Goal: Task Accomplishment & Management: Manage account settings

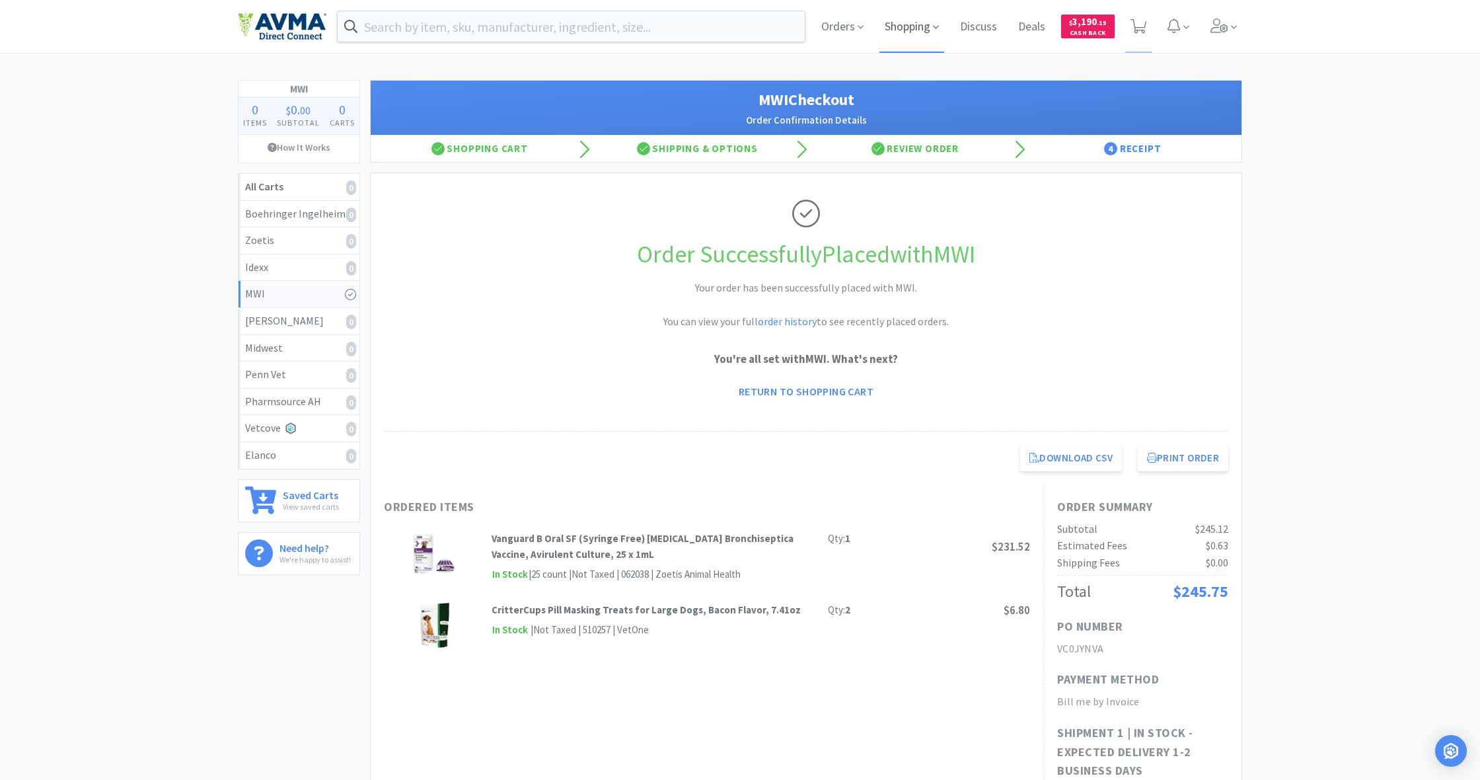
click at [874, 28] on span "Shopping" at bounding box center [912, 26] width 65 height 53
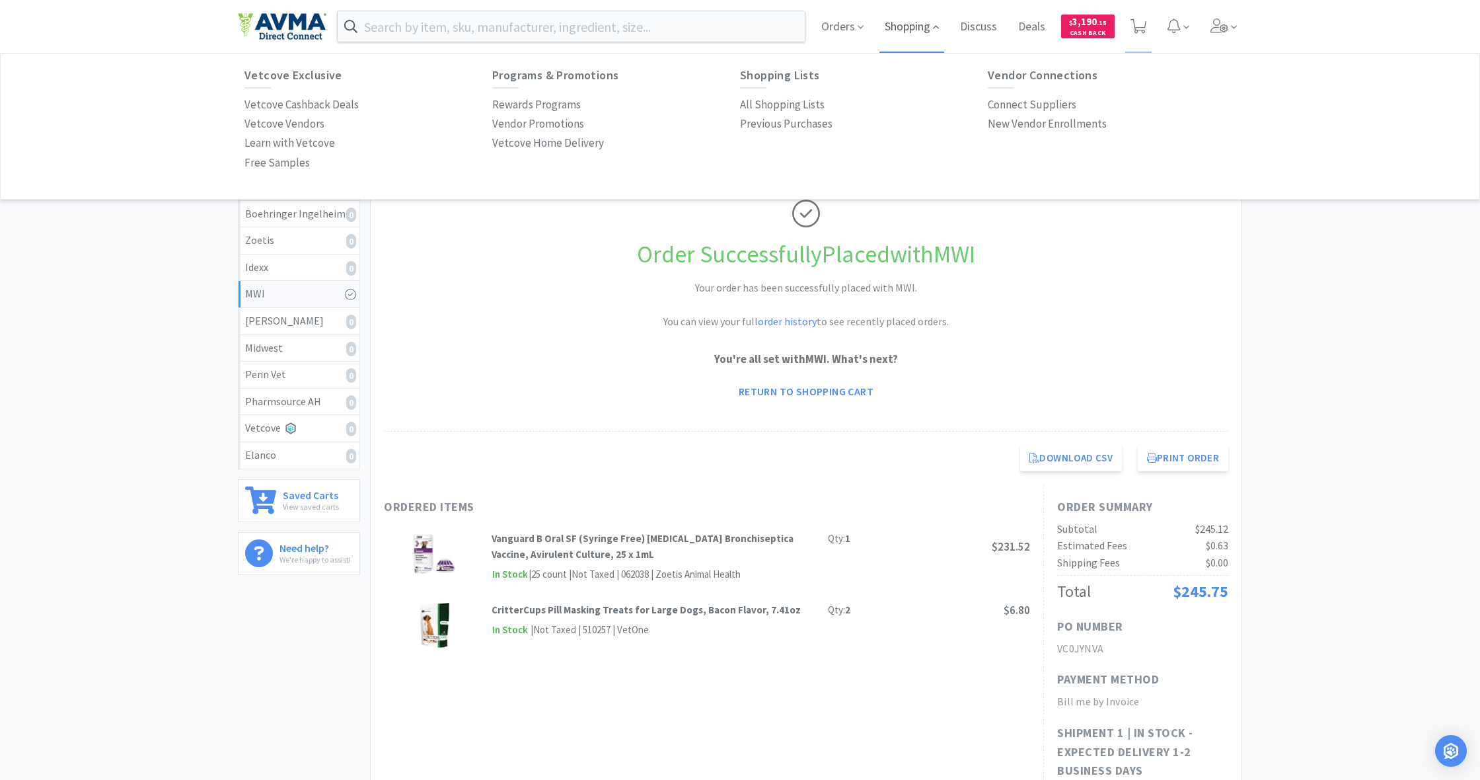
scroll to position [1, 0]
click at [804, 103] on p "All Shopping Lists" at bounding box center [782, 104] width 85 height 18
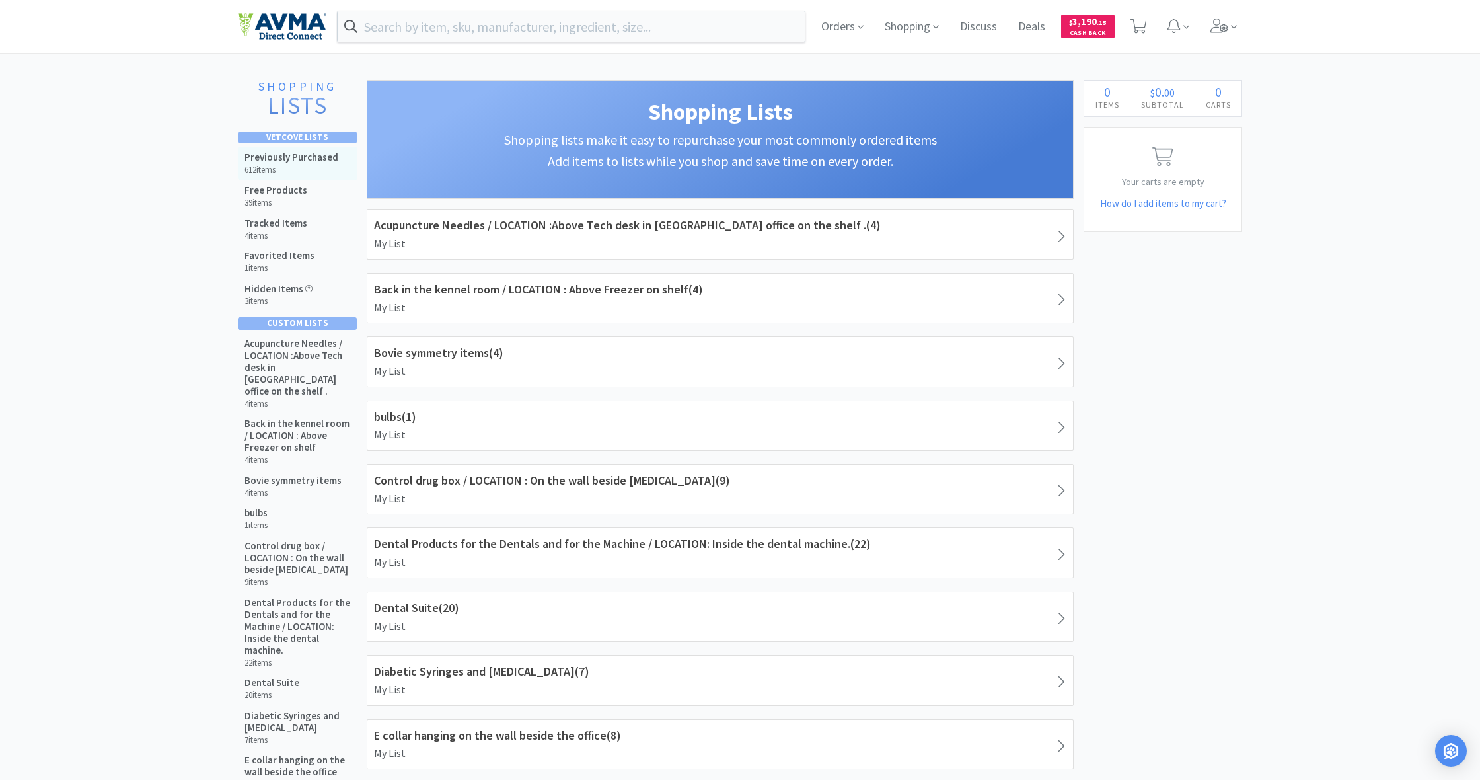
click at [279, 161] on h5 "Previously Purchased" at bounding box center [291, 157] width 94 height 12
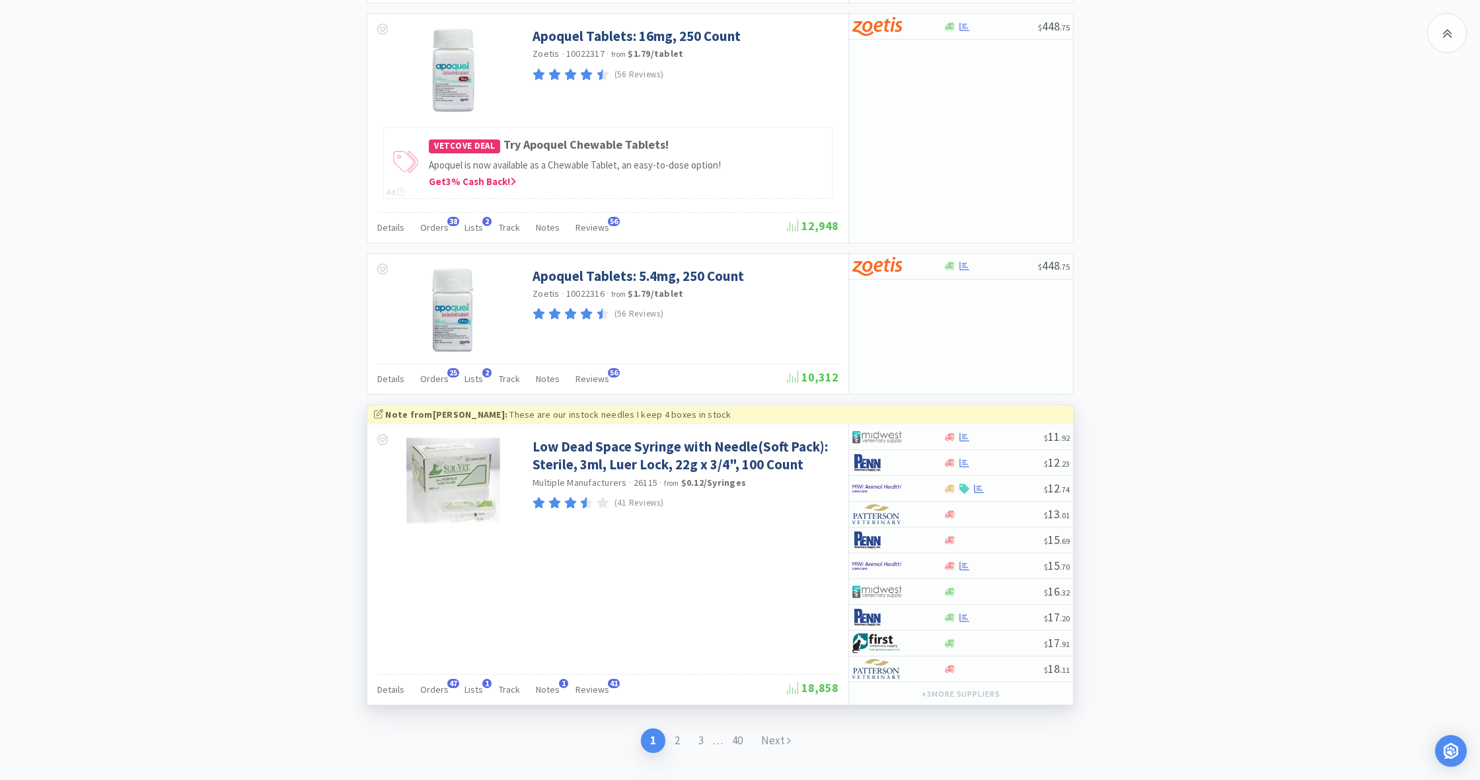
scroll to position [2386, 0]
click at [779, 568] on link "Next" at bounding box center [776, 741] width 48 height 24
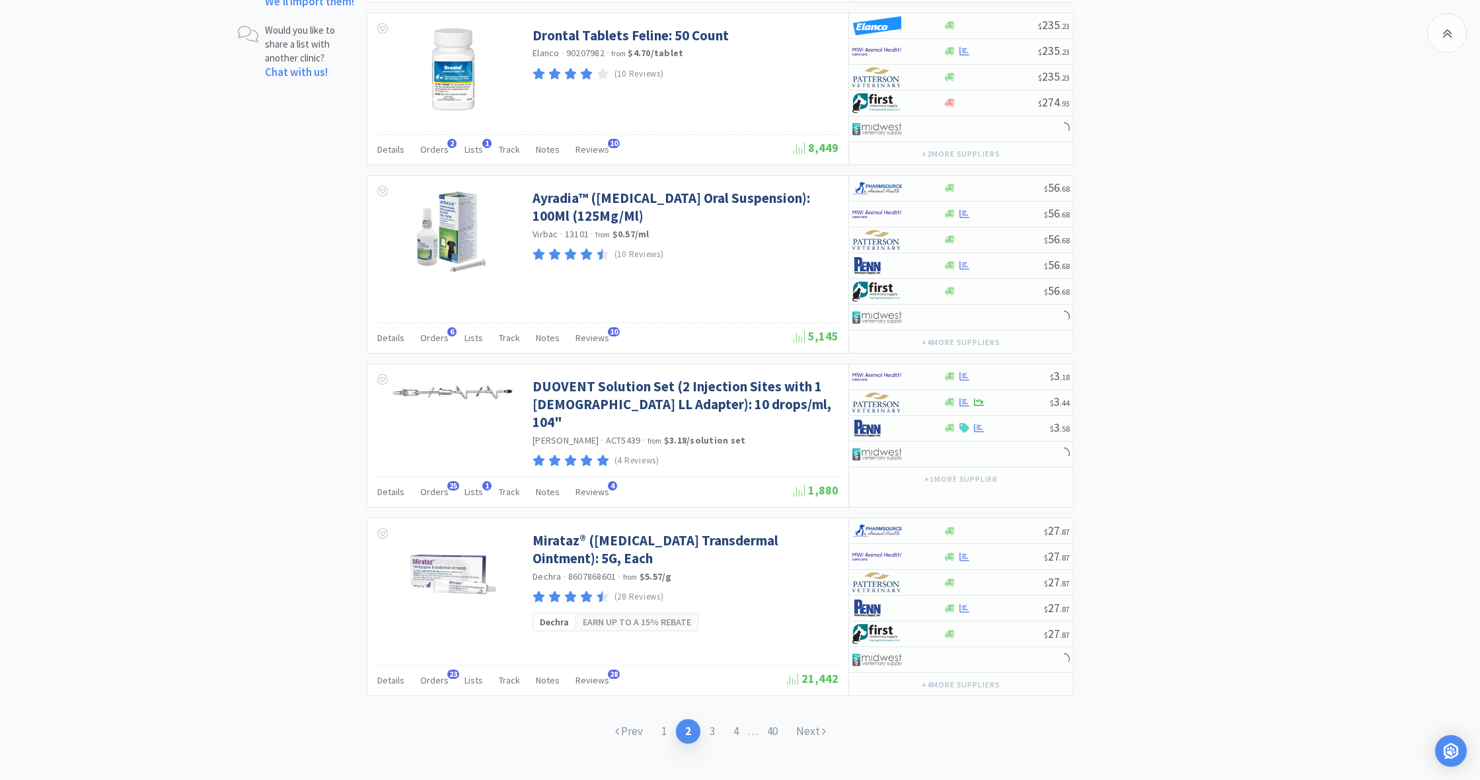
scroll to position [2052, 0]
click at [815, 568] on link "Next" at bounding box center [811, 732] width 48 height 24
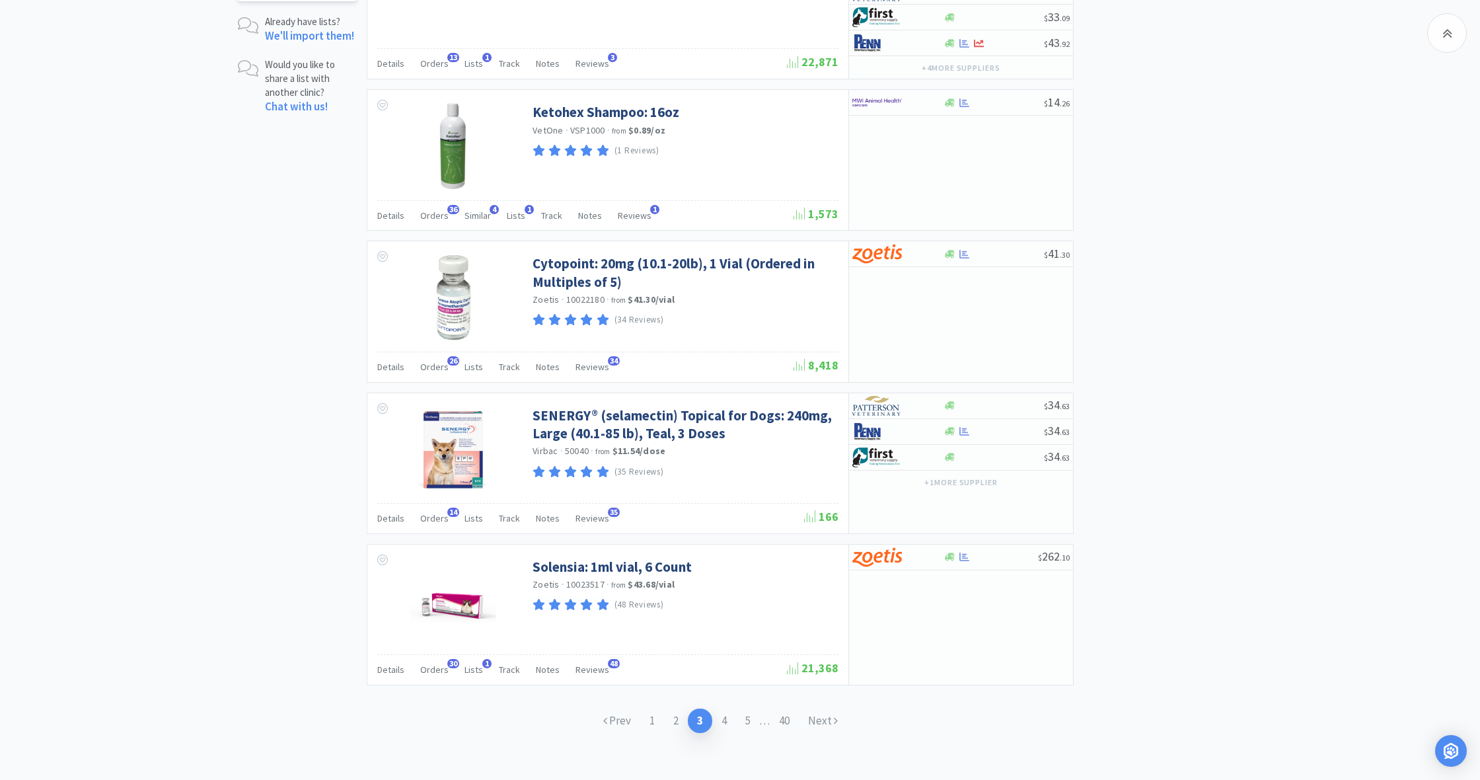
scroll to position [2017, 0]
click at [823, 568] on link "Next" at bounding box center [823, 721] width 48 height 24
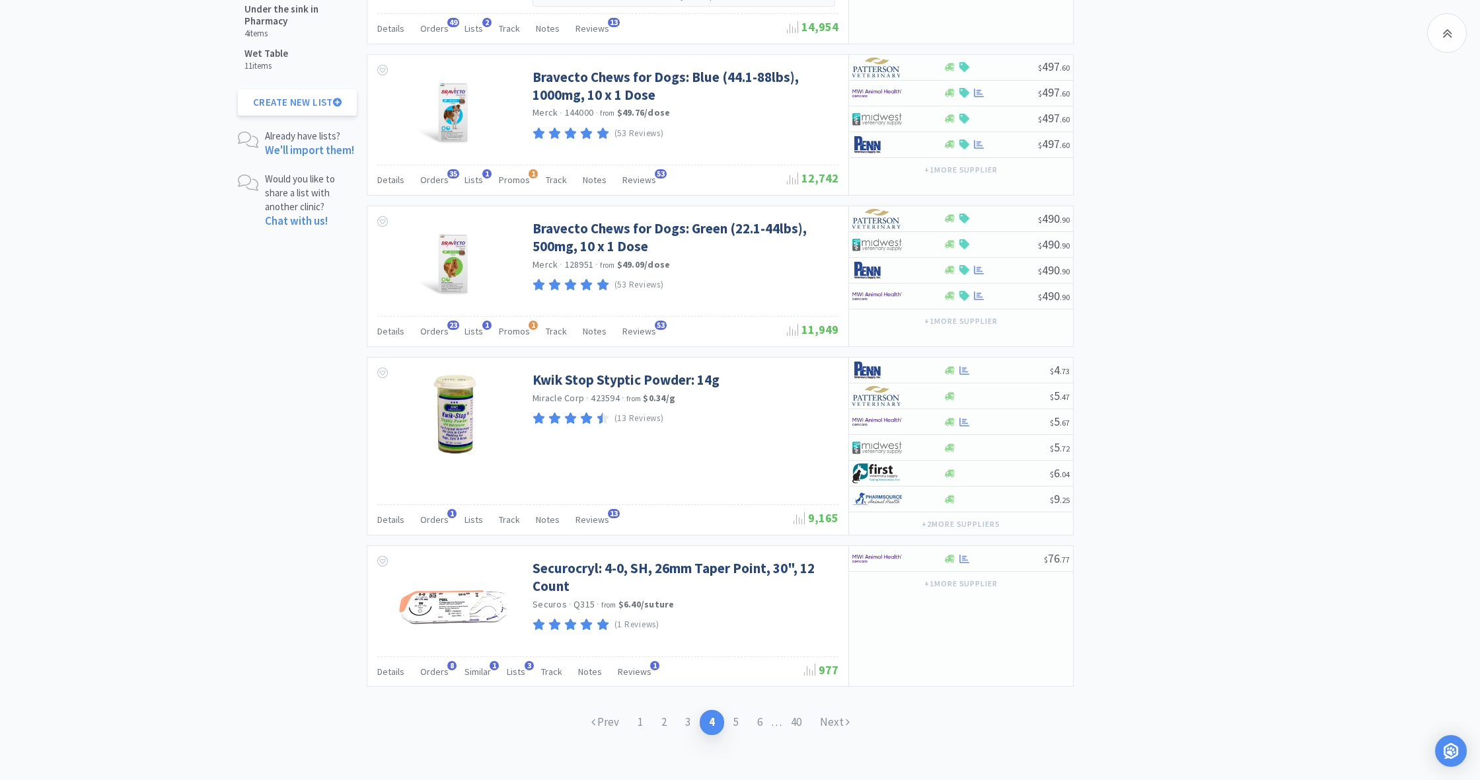
scroll to position [1903, 0]
click at [833, 568] on link "Next" at bounding box center [835, 722] width 48 height 24
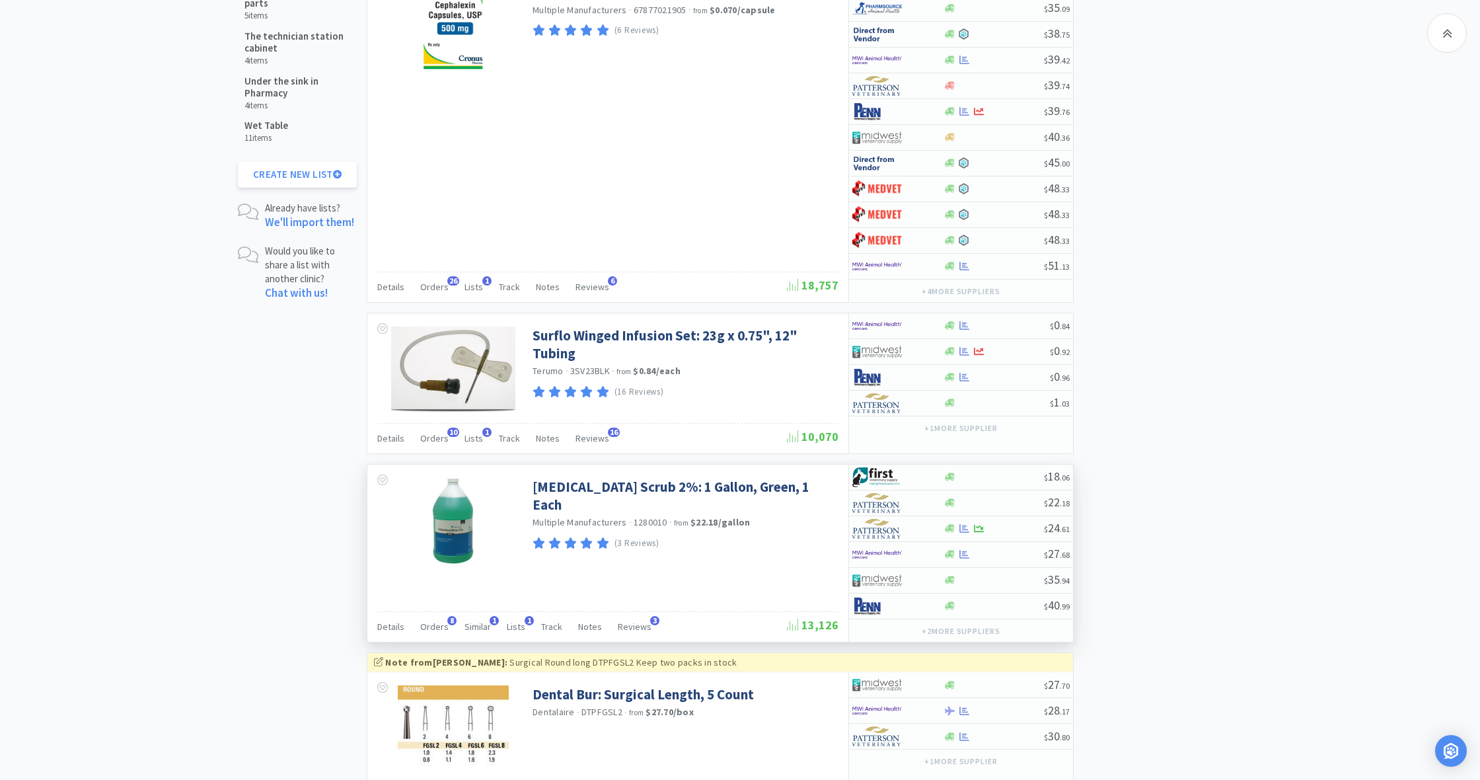
scroll to position [1963, 0]
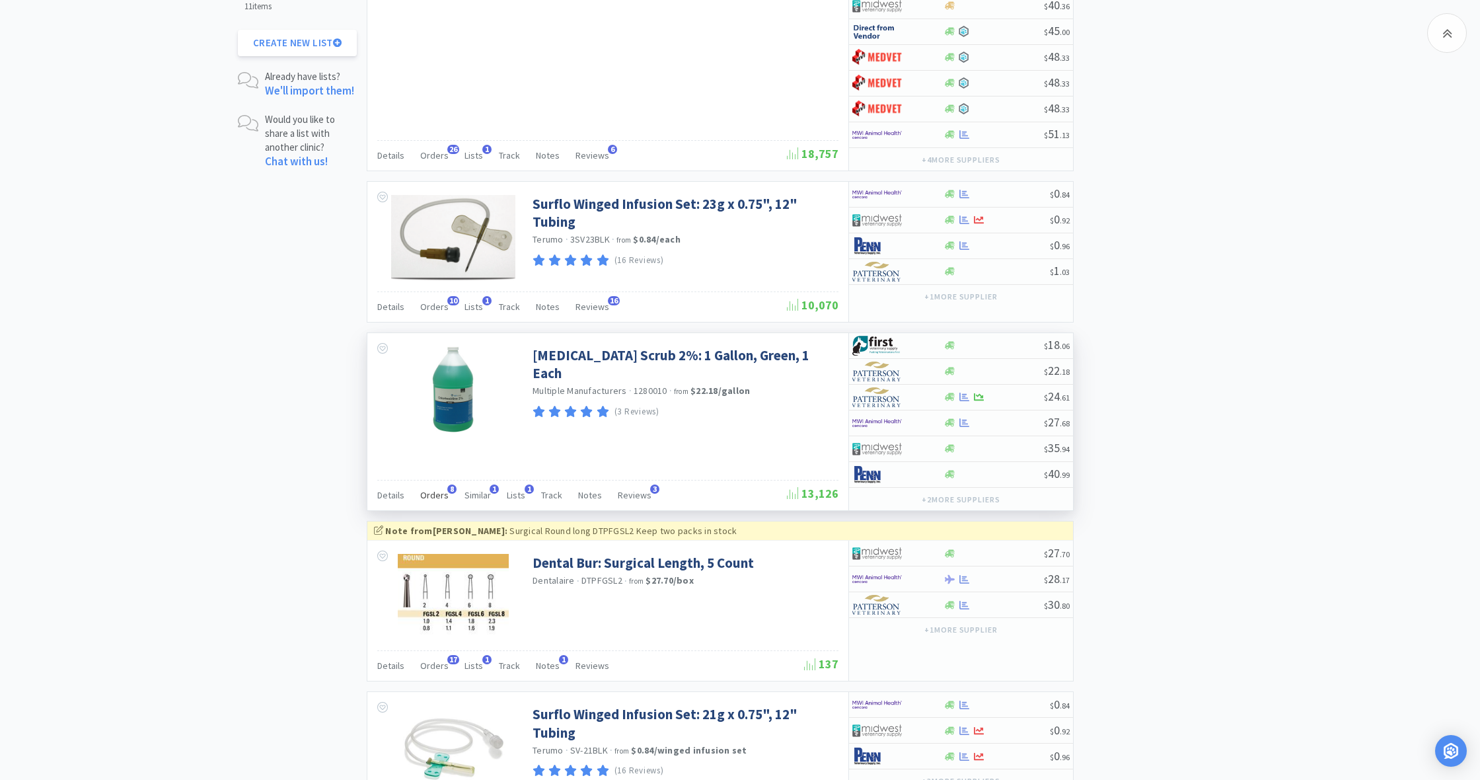
click at [432, 490] on span "Orders" at bounding box center [434, 495] width 28 height 12
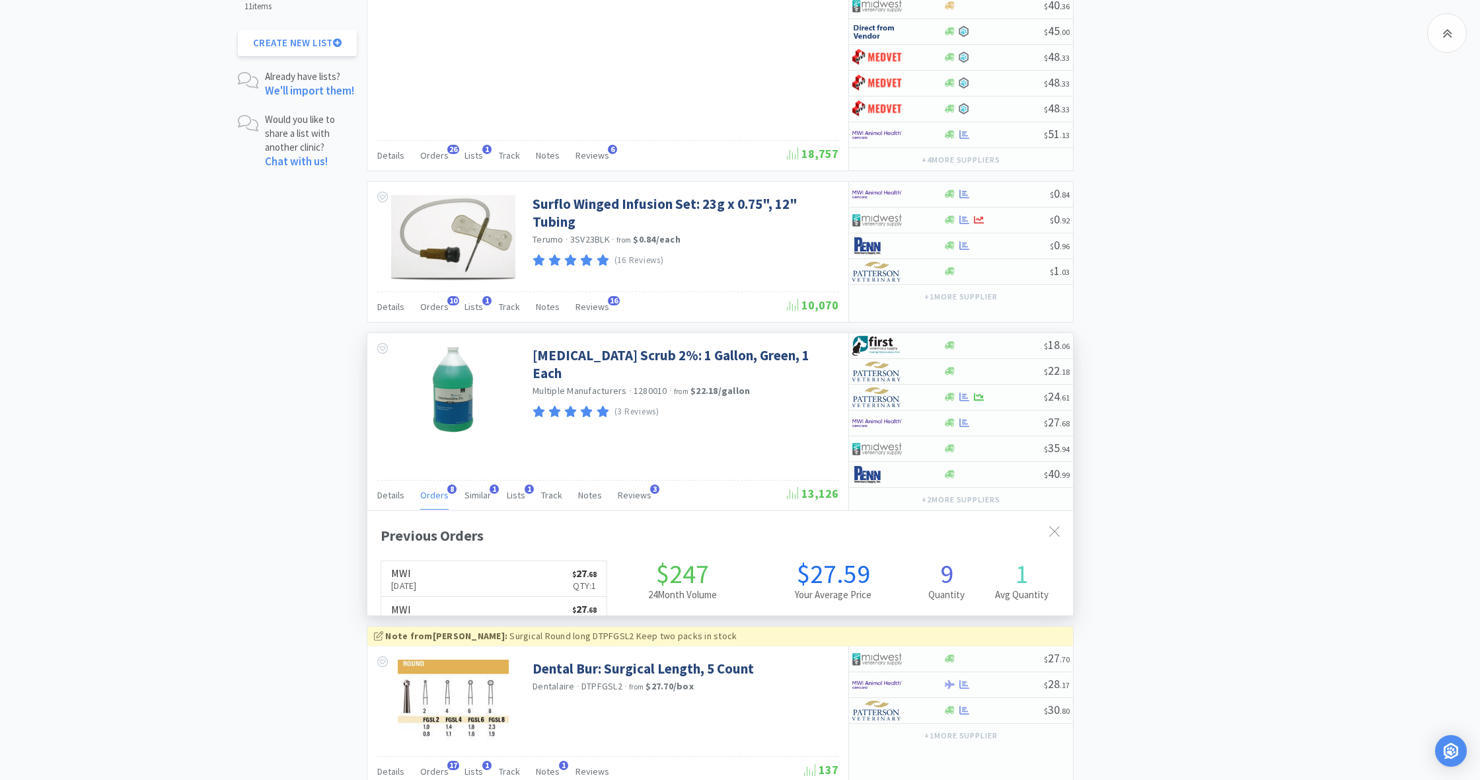
scroll to position [350, 706]
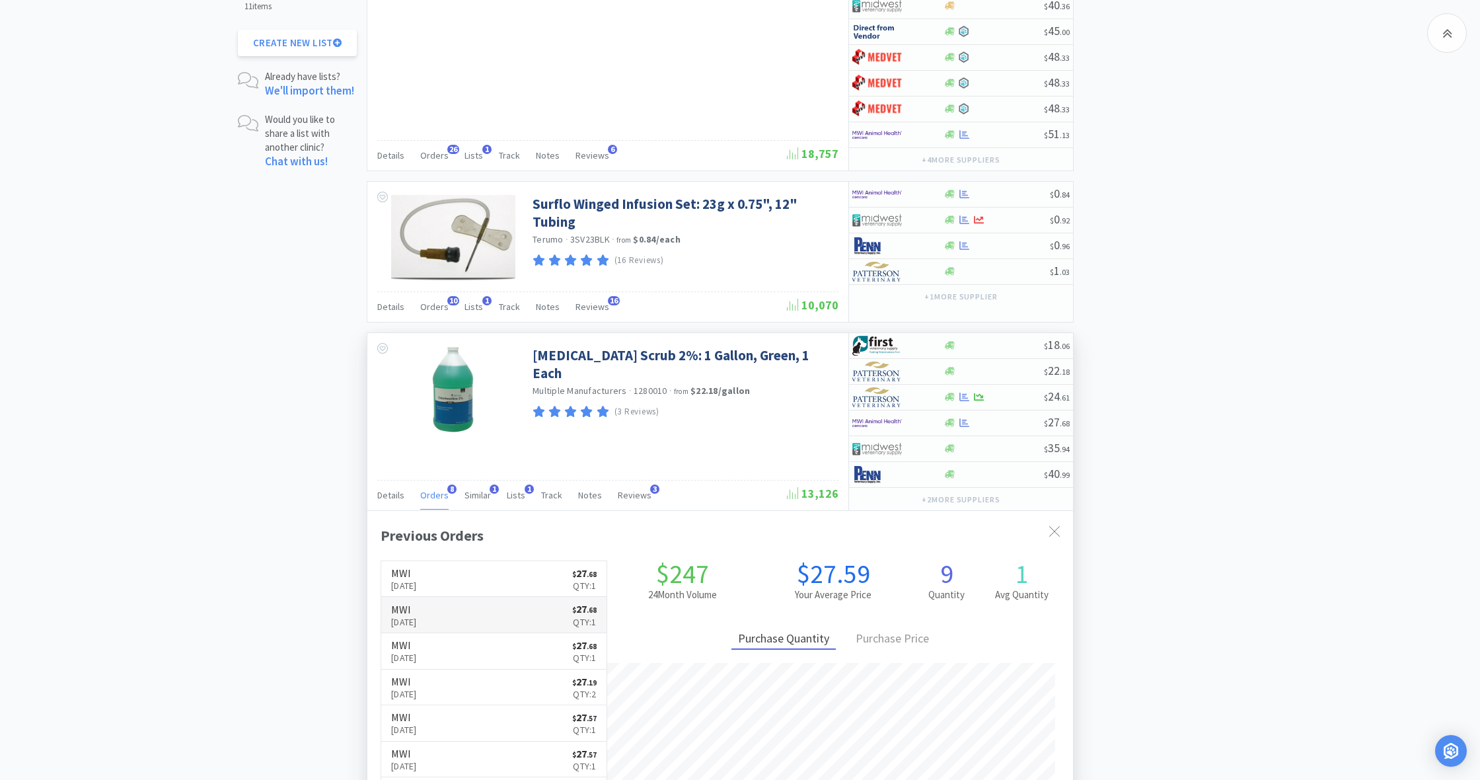
click at [484, 568] on link "MWI Mar 19th, 2025 $ 27 . 68 Qty: 1" at bounding box center [493, 615] width 225 height 36
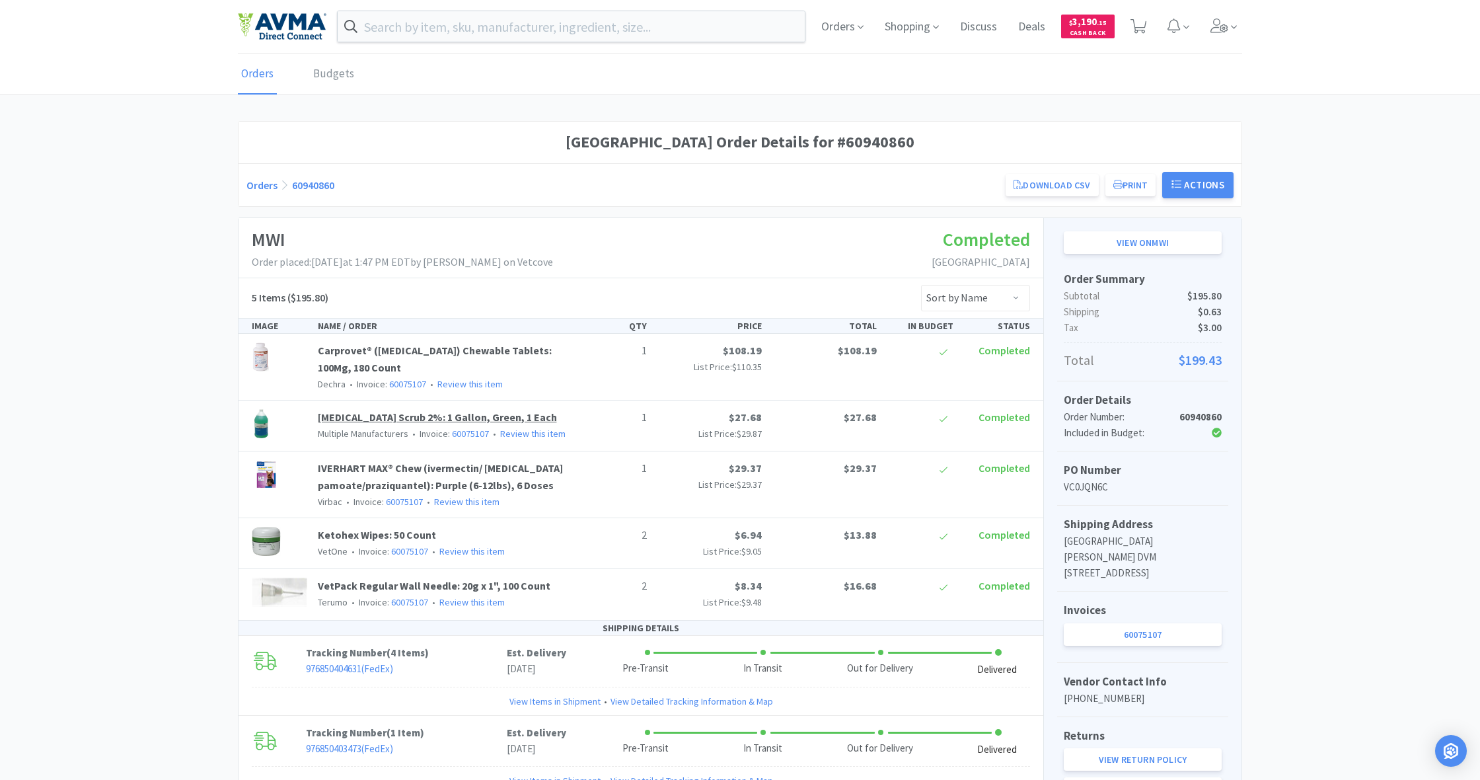
click at [373, 414] on link "Chlorhexidine Scrub 2%: 1 Gallon, Green, 1 Each" at bounding box center [437, 416] width 239 height 13
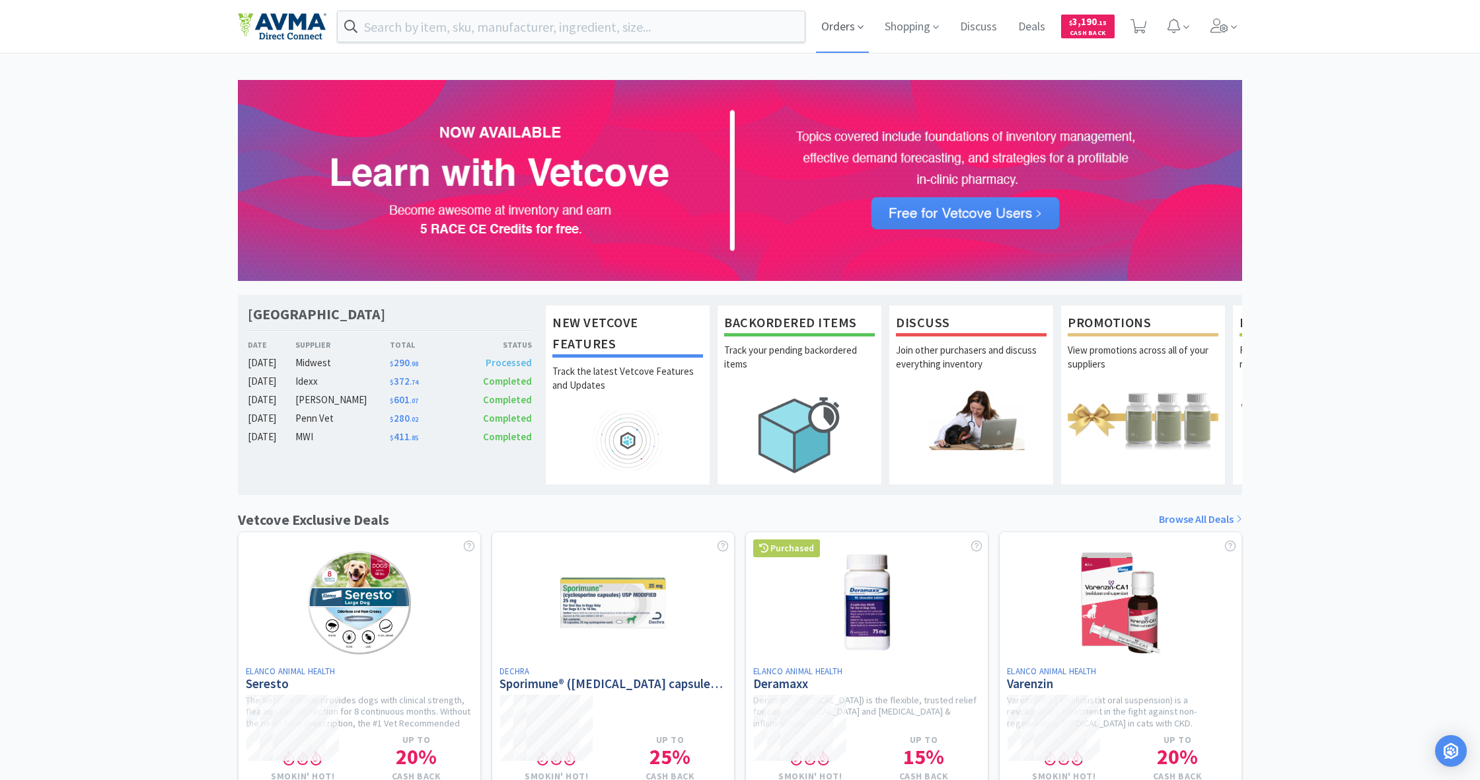
click at [827, 23] on span "Orders" at bounding box center [842, 26] width 53 height 53
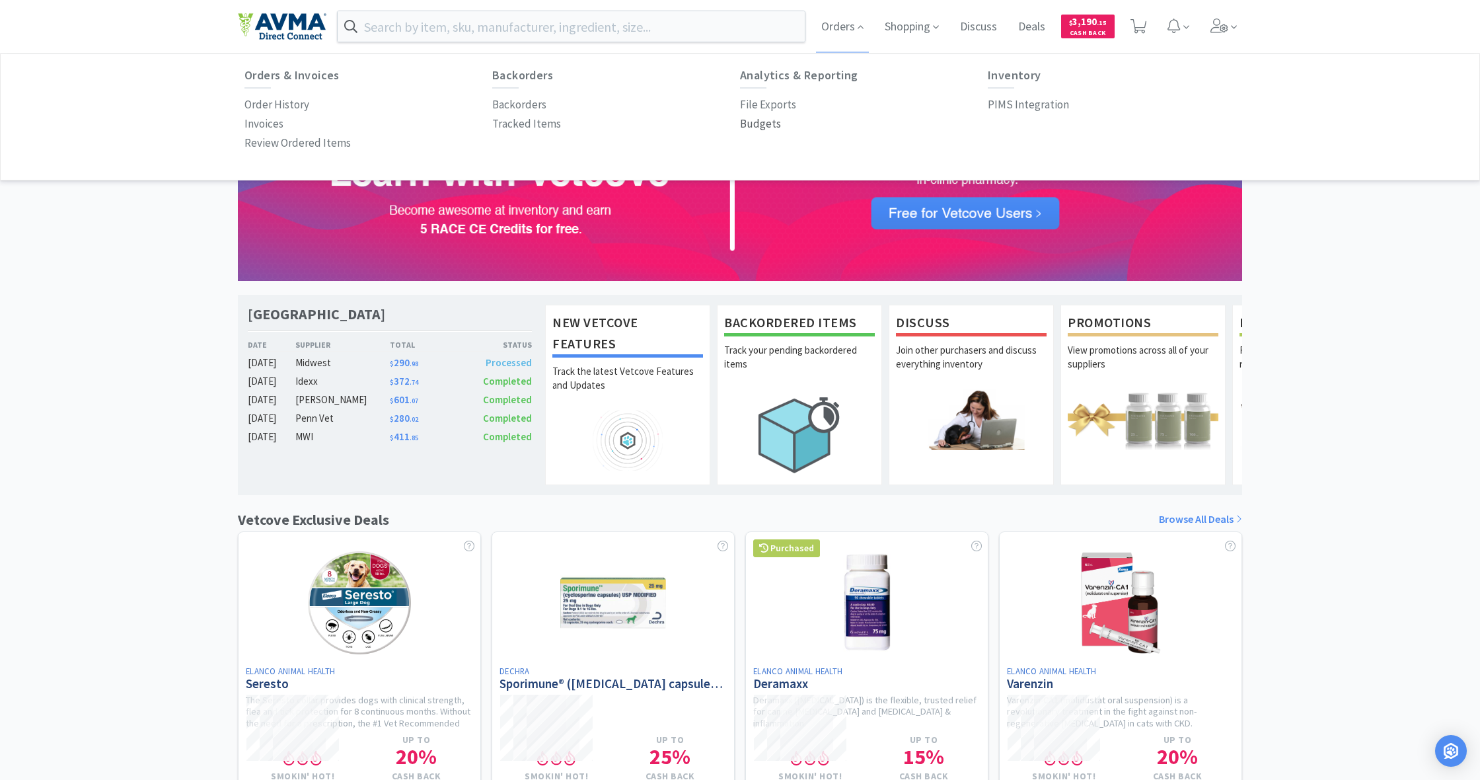
click at [759, 124] on p "Budgets" at bounding box center [760, 124] width 41 height 18
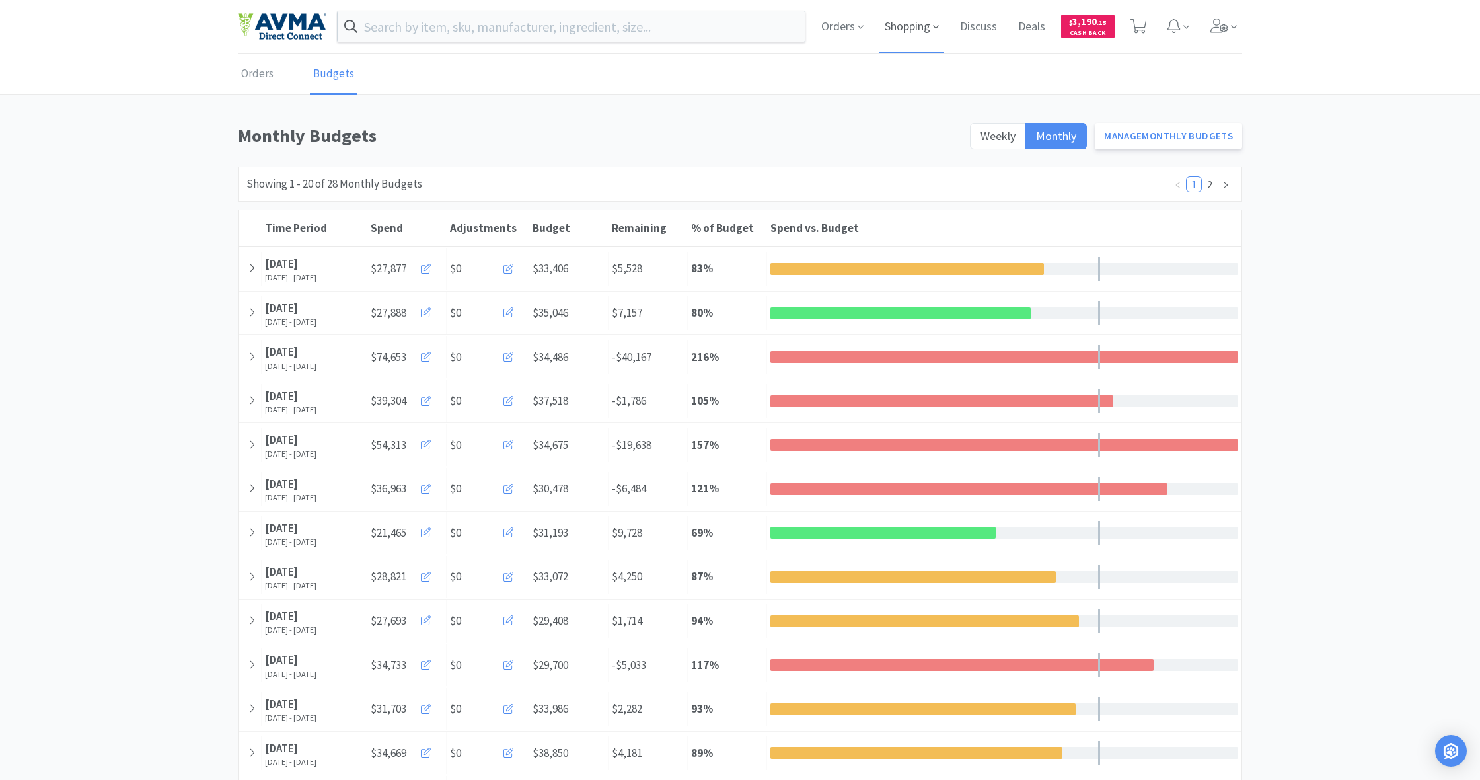
click at [911, 29] on span "Shopping" at bounding box center [912, 26] width 65 height 53
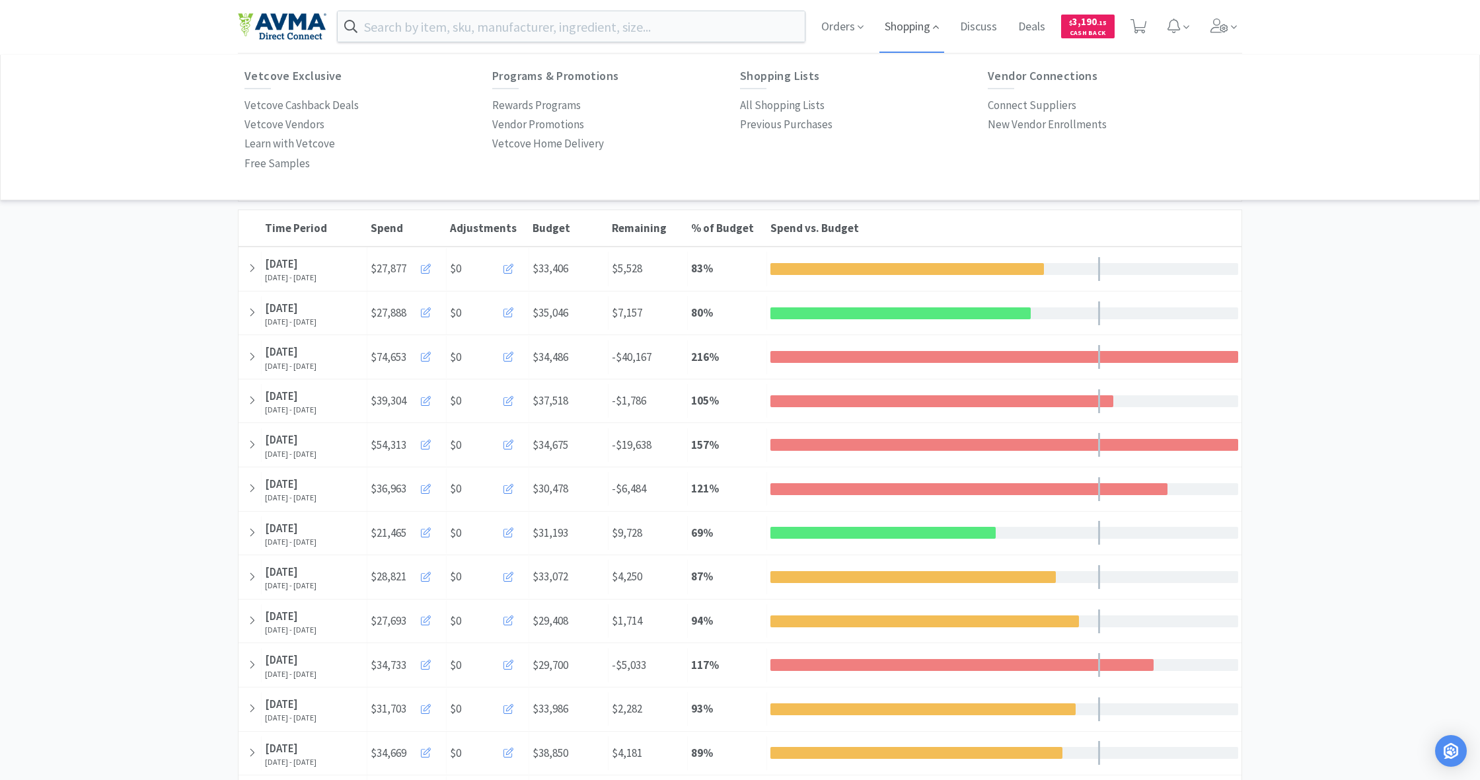
scroll to position [1, 0]
click at [787, 102] on p "All Shopping Lists" at bounding box center [782, 105] width 85 height 18
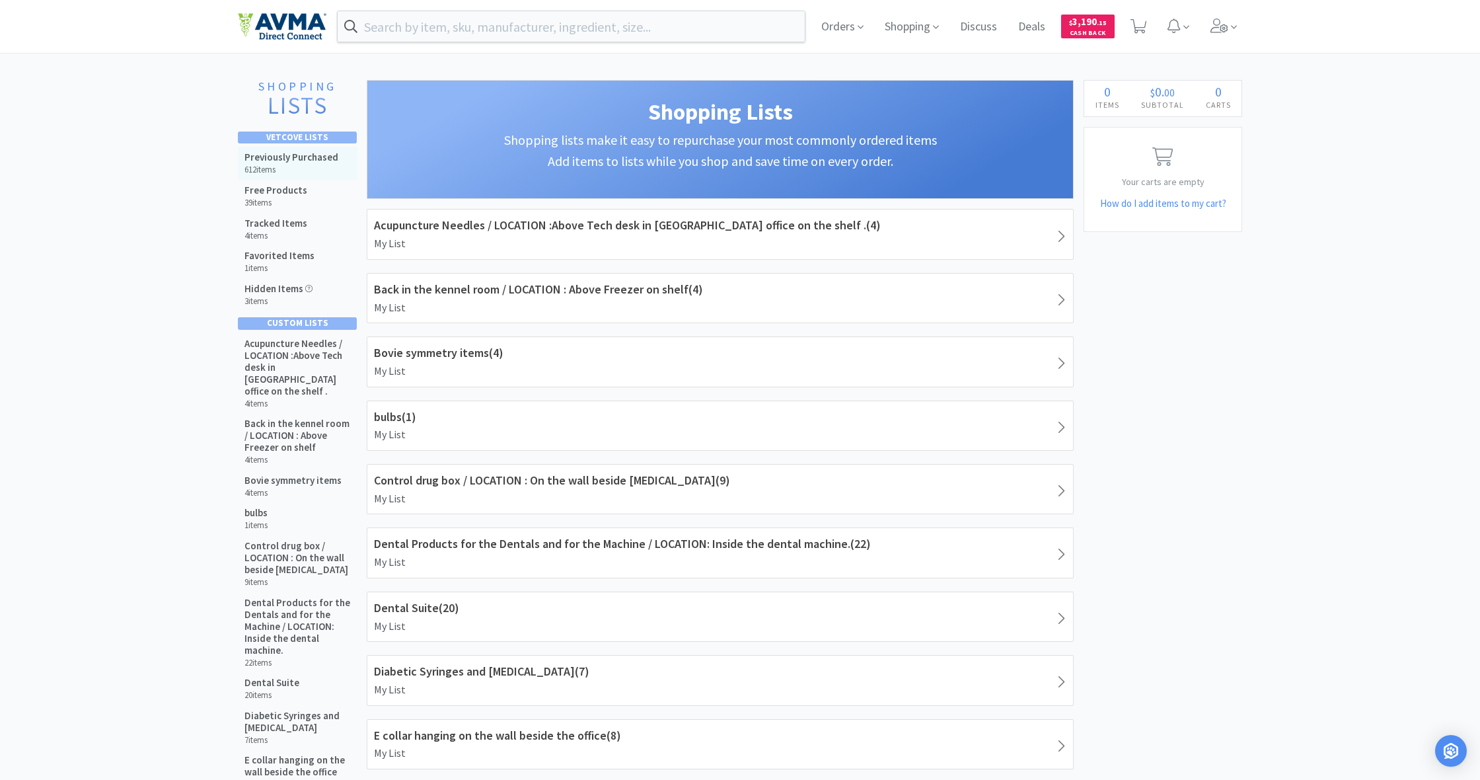
click at [280, 153] on h5 "Previously Purchased" at bounding box center [291, 157] width 94 height 12
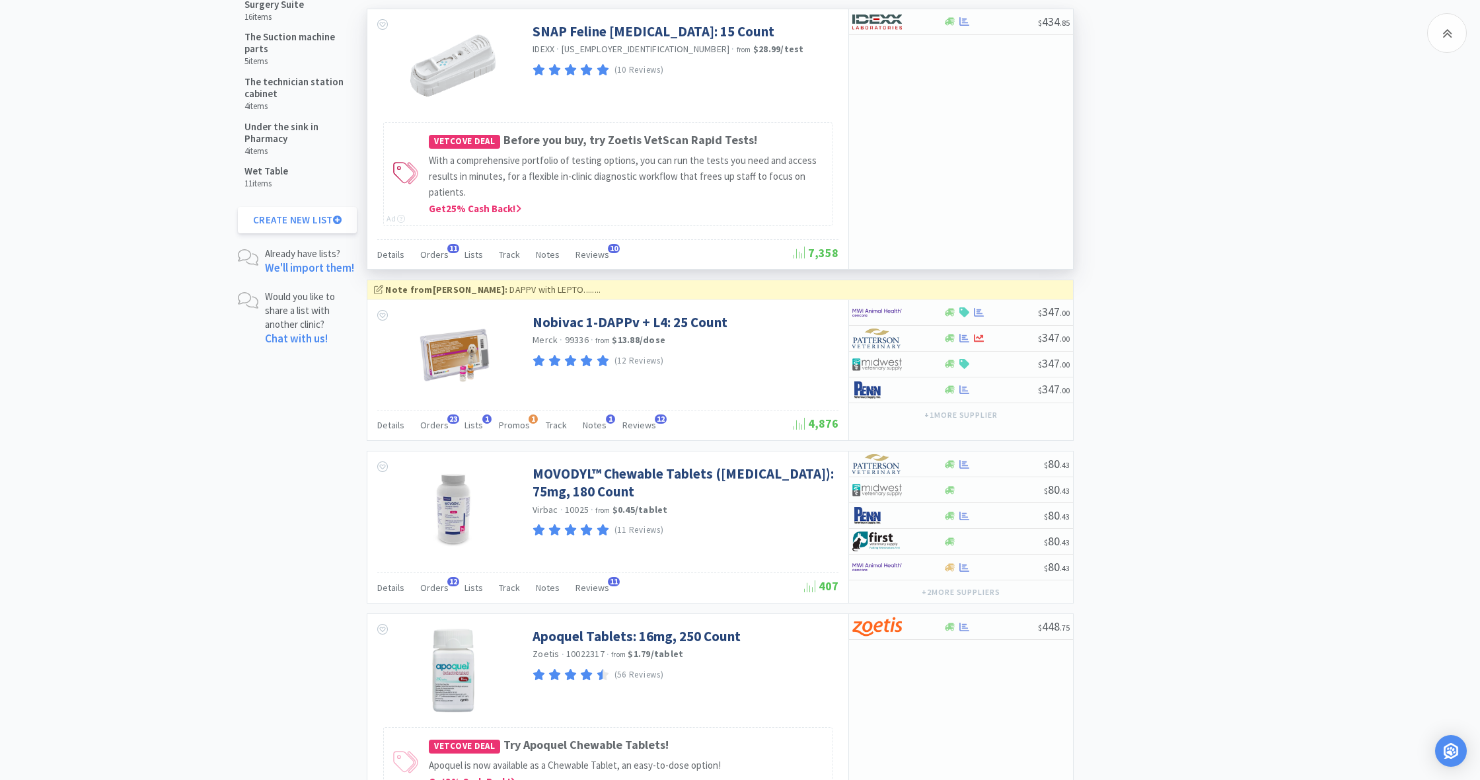
scroll to position [1787, 0]
